Goal: Information Seeking & Learning: Learn about a topic

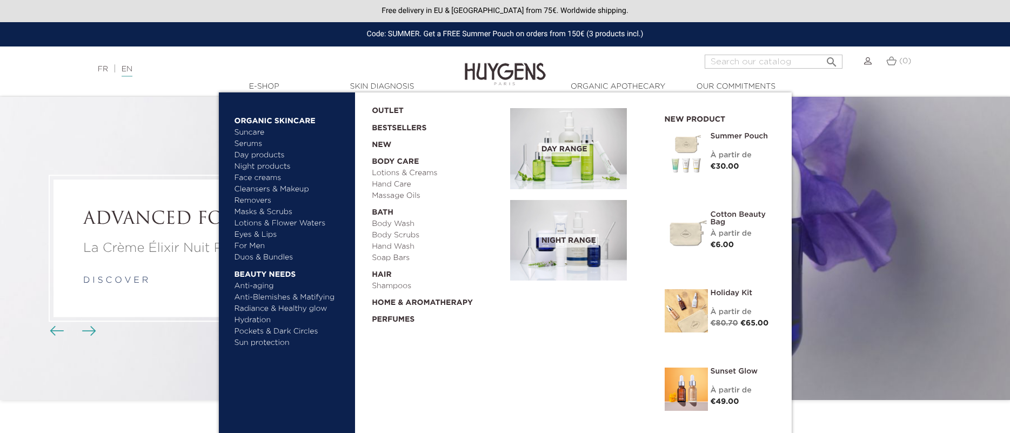
click at [264, 174] on link "Face creams" at bounding box center [291, 177] width 113 height 11
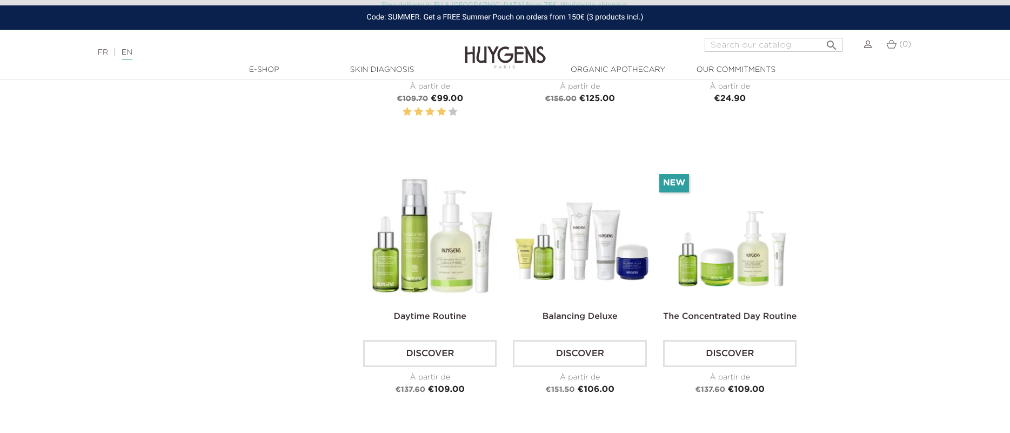
scroll to position [1696, 0]
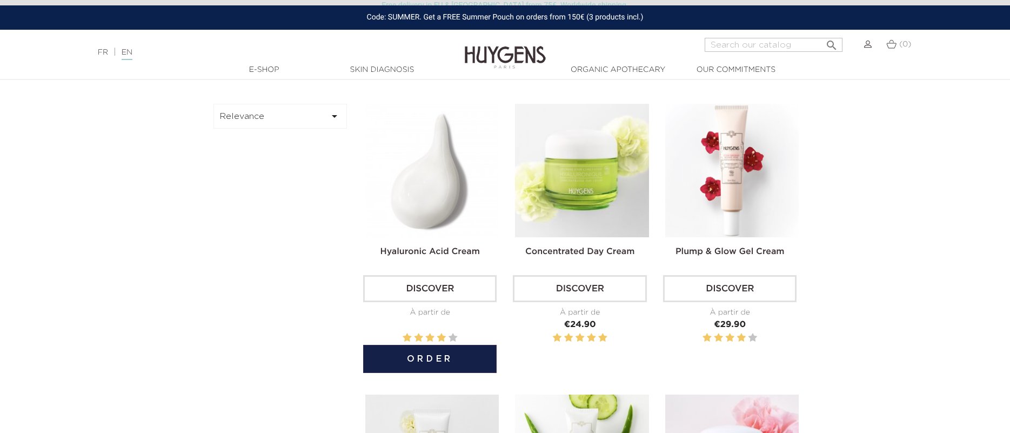
scroll to position [324, 0]
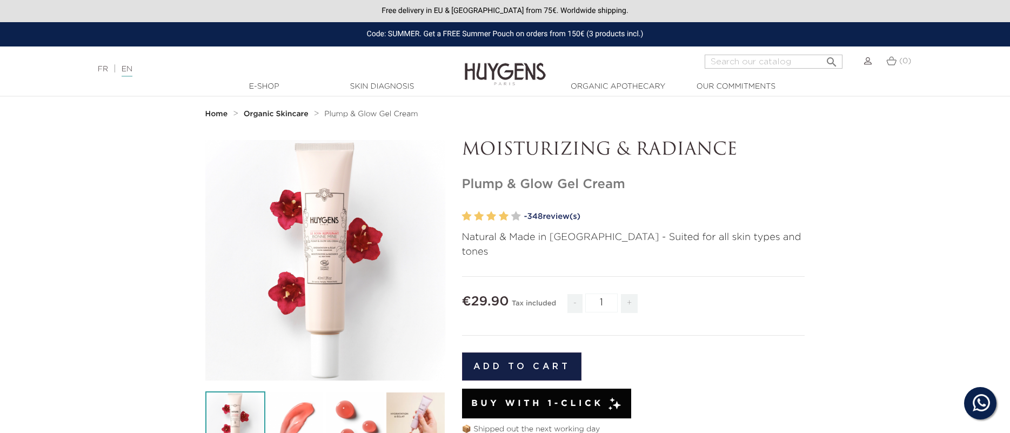
drag, startPoint x: 630, startPoint y: 183, endPoint x: 460, endPoint y: 185, distance: 170.3
click at [457, 185] on div "MOISTURIZING & RADIANCE Plump & Glow Gel Cream" at bounding box center [634, 411] width 360 height 543
copy h1 "Plump & Glow Gel Cream"
